Goal: Check status: Check status

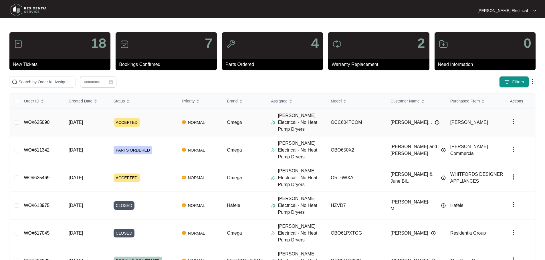
click at [130, 118] on span "ACCEPTED" at bounding box center [126, 122] width 26 height 9
click at [136, 146] on span "PARTS ORDERED" at bounding box center [132, 150] width 39 height 9
click at [127, 174] on span "ACCEPTED" at bounding box center [126, 178] width 26 height 9
